Goal: Task Accomplishment & Management: Manage account settings

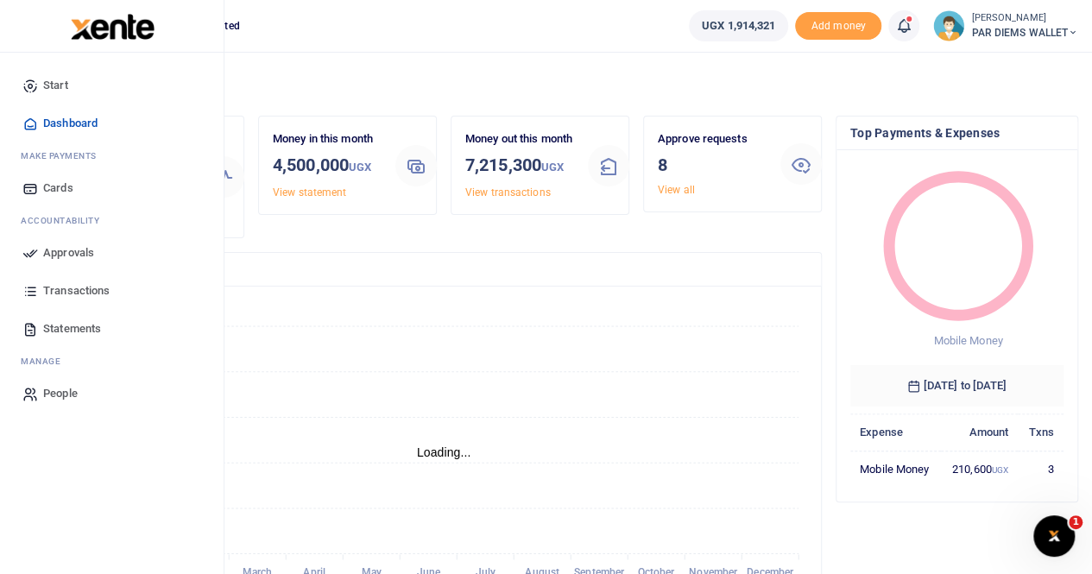
scroll to position [14, 14]
click at [63, 286] on span "Transactions" at bounding box center [76, 290] width 66 height 17
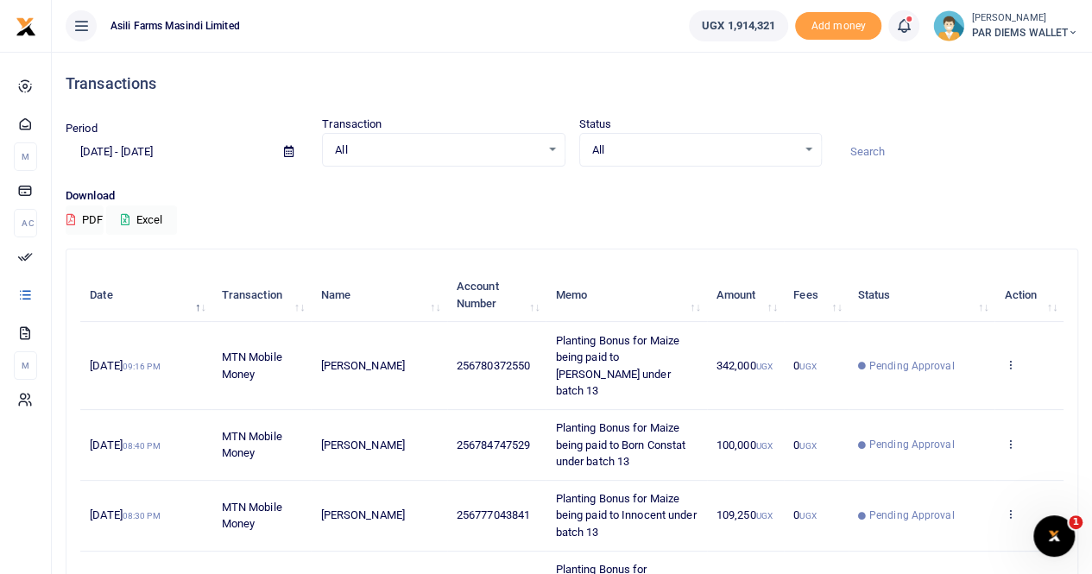
click at [288, 149] on icon at bounding box center [288, 151] width 9 height 11
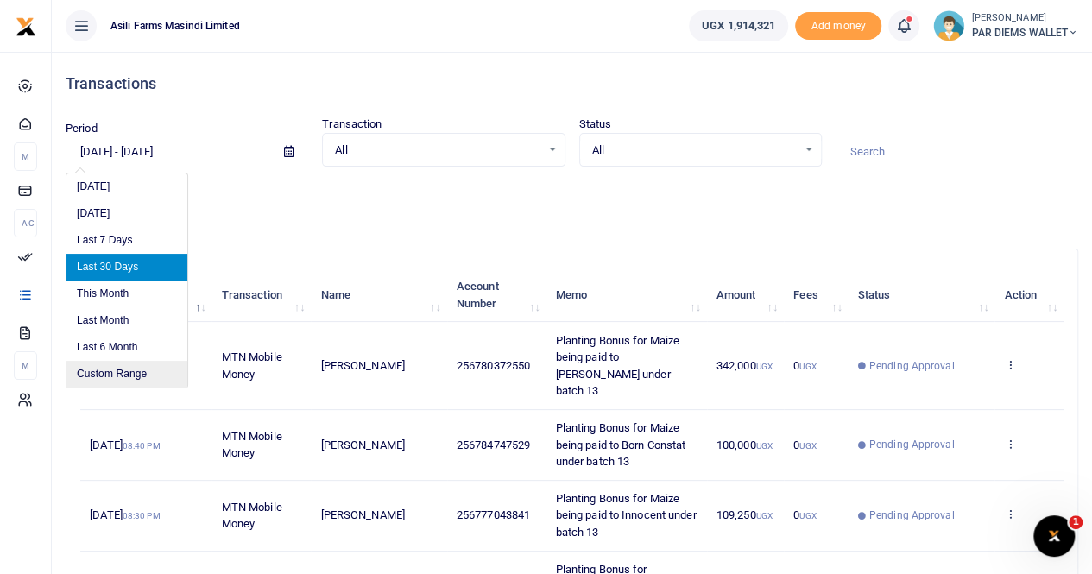
click at [110, 374] on li "Custom Range" at bounding box center [126, 374] width 121 height 27
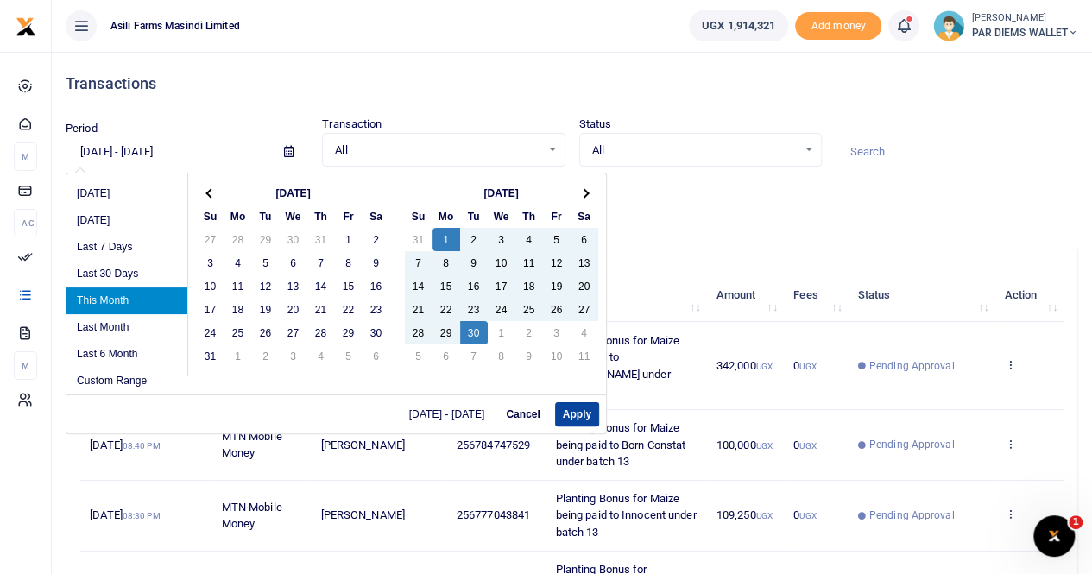
click at [580, 413] on button "Apply" at bounding box center [577, 414] width 44 height 24
type input "[DATE] - [DATE]"
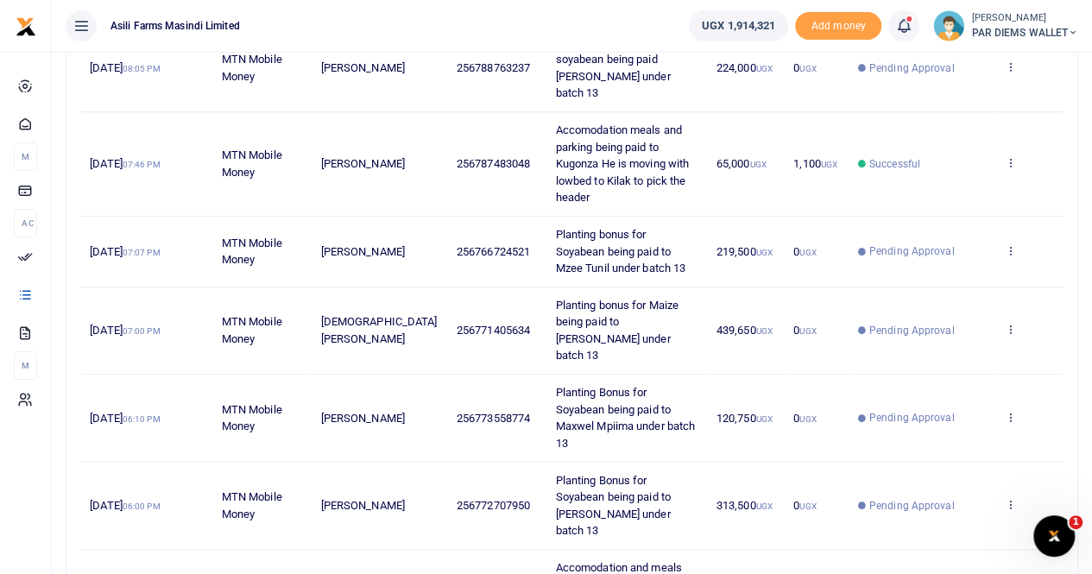
scroll to position [618, 0]
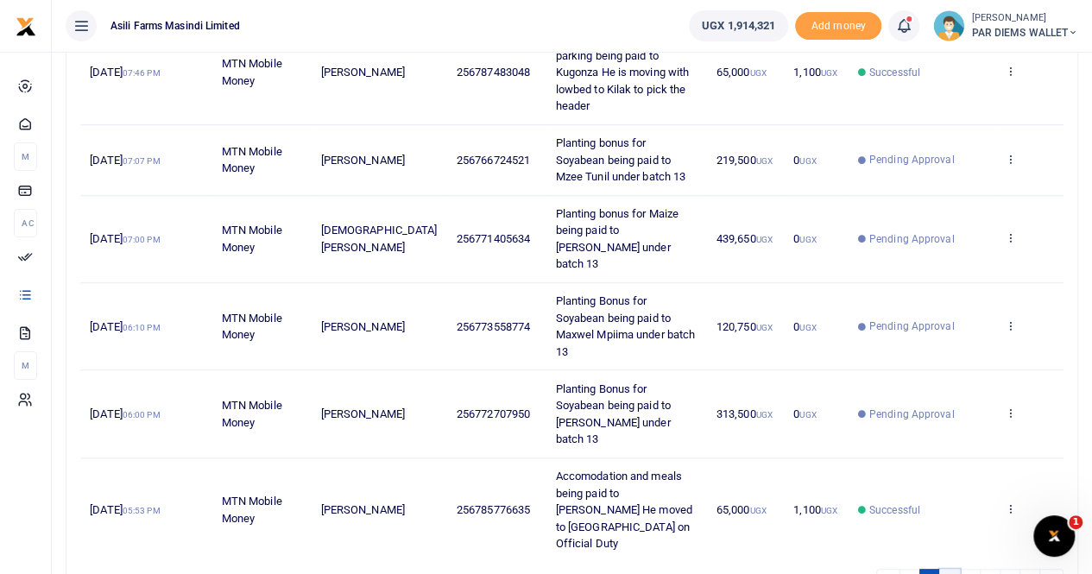
click at [951, 569] on link "2" at bounding box center [949, 580] width 21 height 23
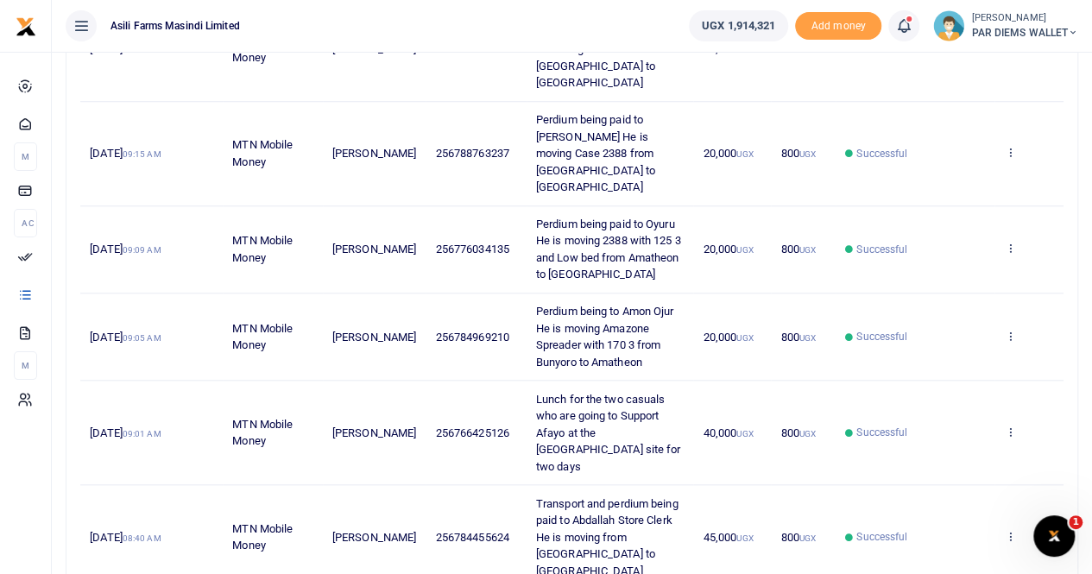
scroll to position [702, 0]
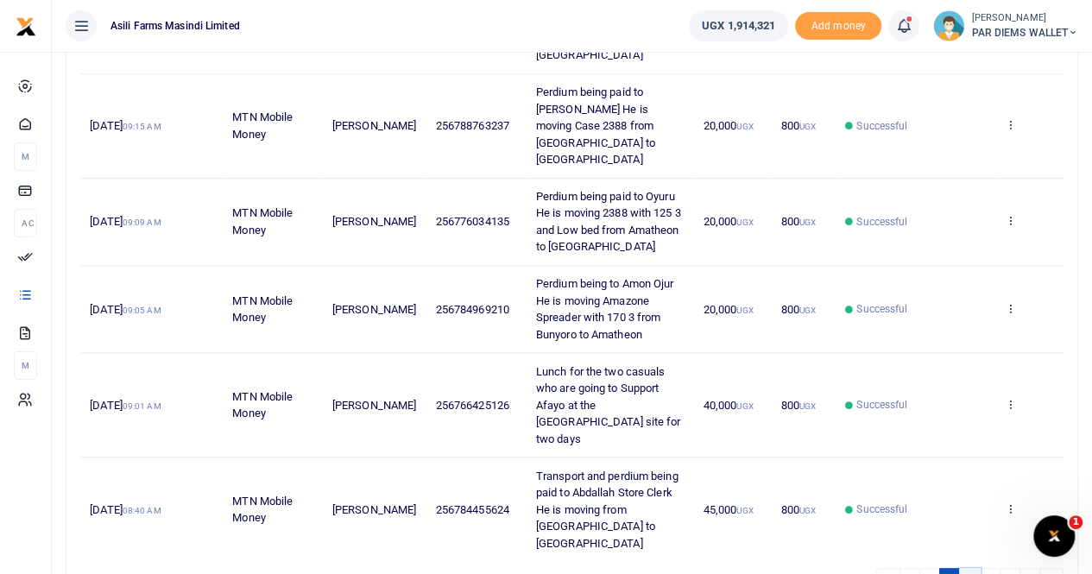
click at [973, 568] on link "3" at bounding box center [969, 579] width 21 height 23
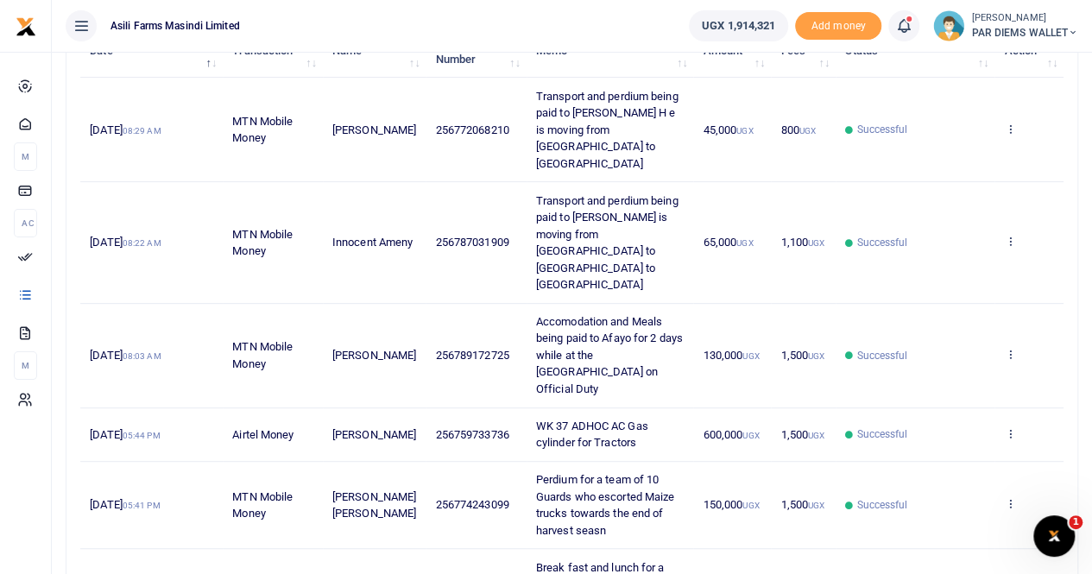
scroll to position [237, 0]
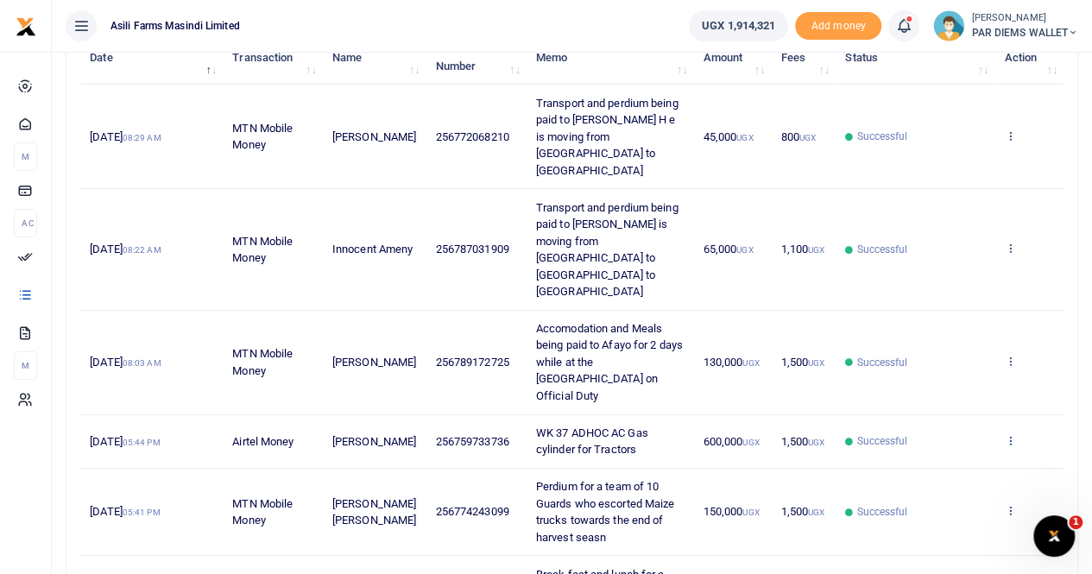
click at [1009, 434] on icon at bounding box center [1009, 440] width 11 height 12
click at [963, 387] on link "View details" at bounding box center [947, 384] width 136 height 24
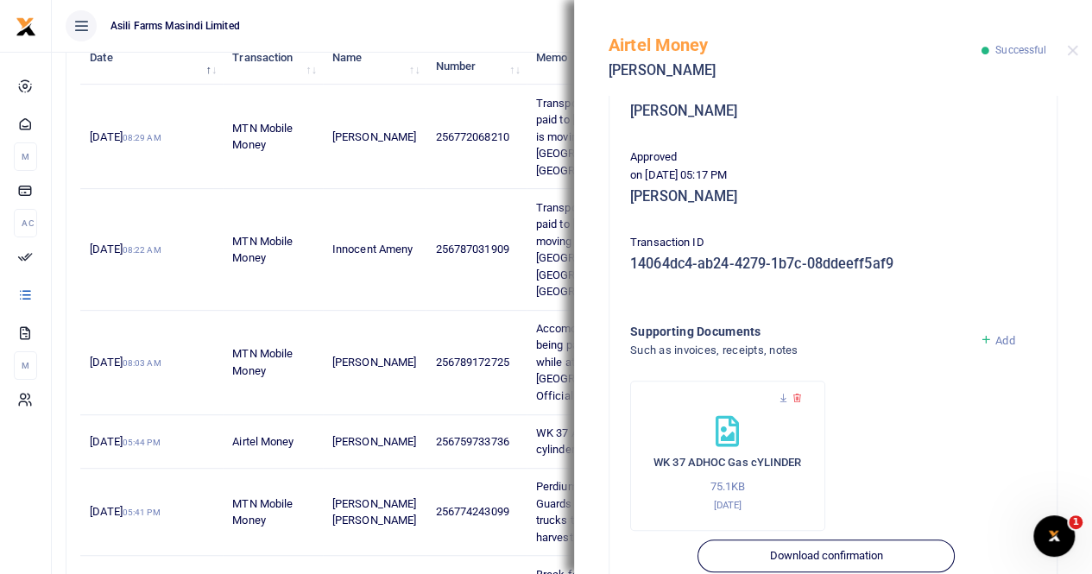
scroll to position [416, 0]
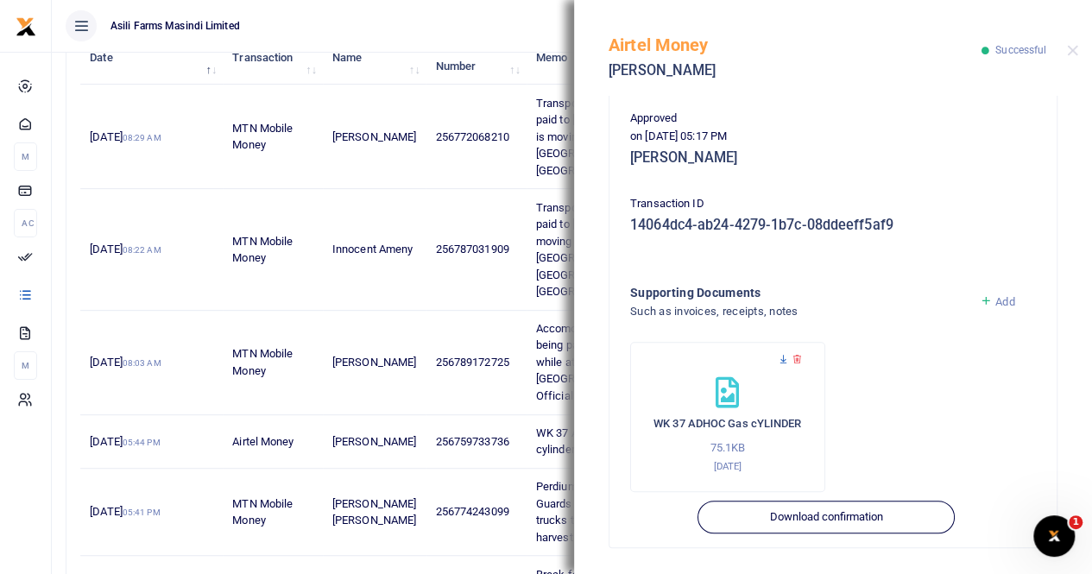
click at [780, 358] on icon at bounding box center [783, 359] width 11 height 11
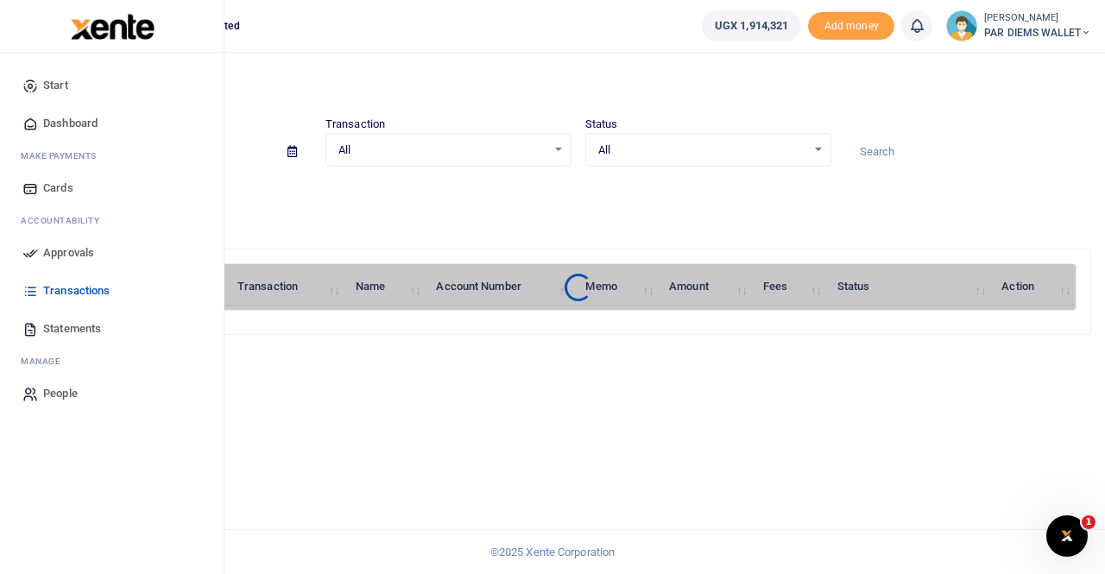
click at [76, 322] on span "Statements" at bounding box center [72, 328] width 58 height 17
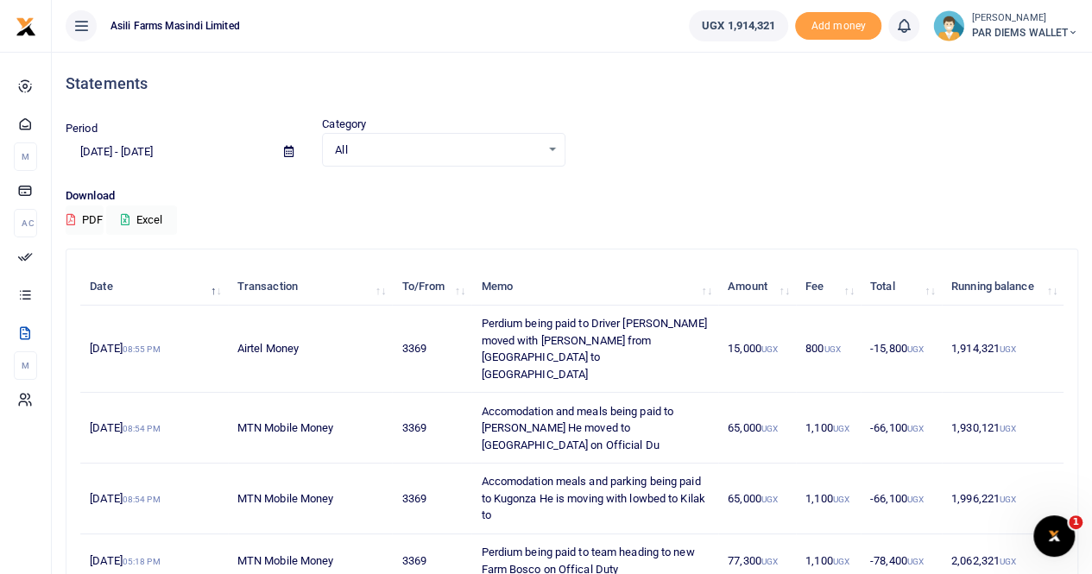
click at [285, 150] on icon at bounding box center [288, 151] width 9 height 11
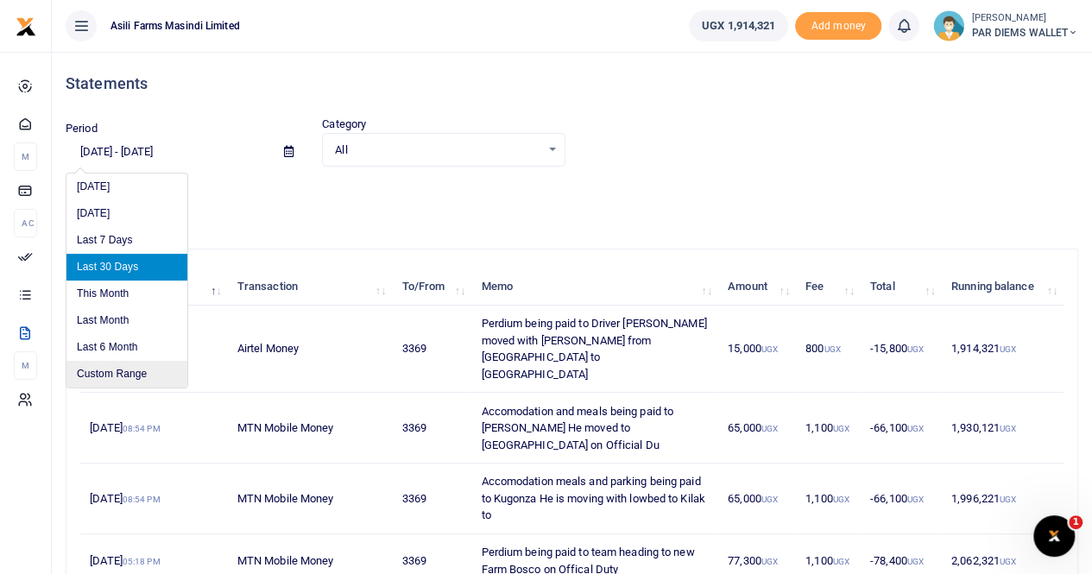
click at [109, 369] on li "Custom Range" at bounding box center [126, 374] width 121 height 27
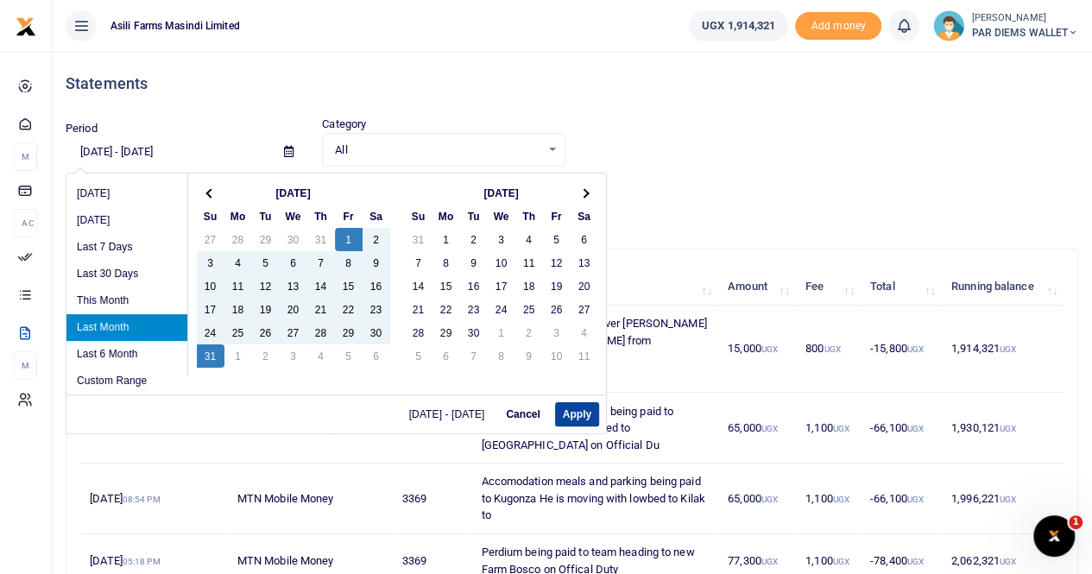
click at [563, 410] on button "Apply" at bounding box center [577, 414] width 44 height 24
type input "[DATE] - [DATE]"
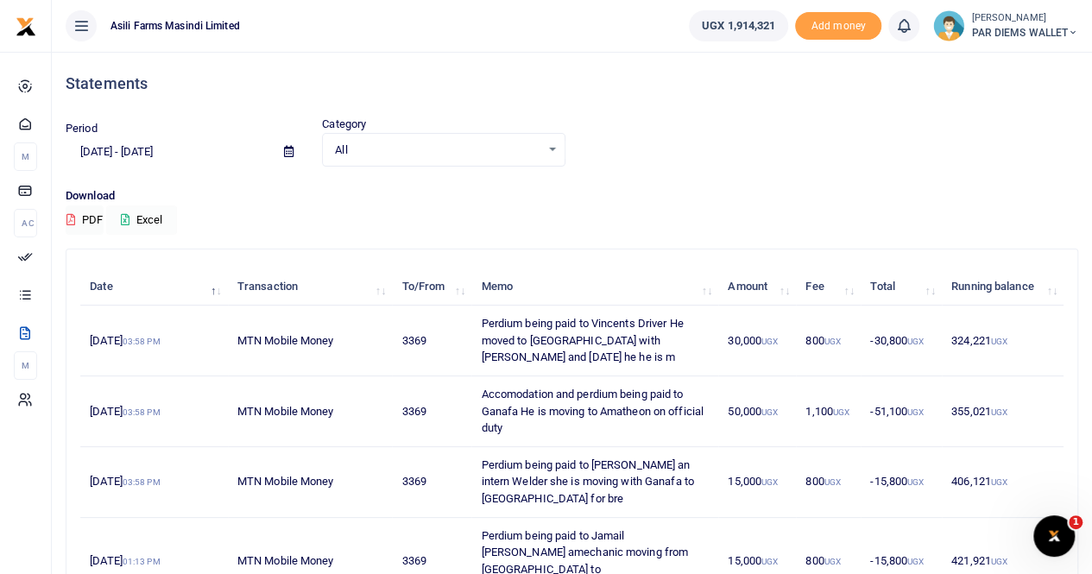
click at [149, 218] on button "Excel" at bounding box center [141, 219] width 71 height 29
